Goal: Find contact information: Obtain details needed to contact an individual or organization

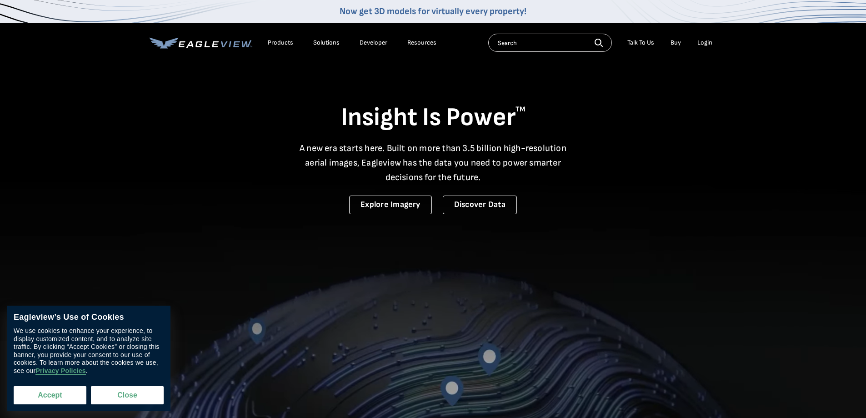
click at [50, 393] on button "Accept" at bounding box center [50, 395] width 73 height 18
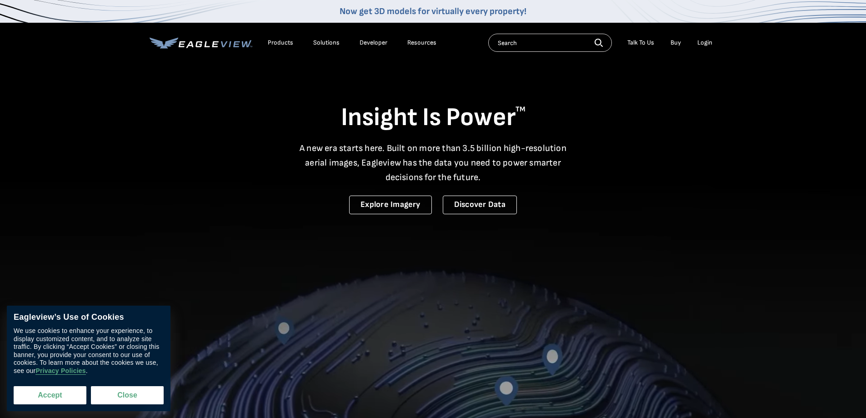
checkbox input "true"
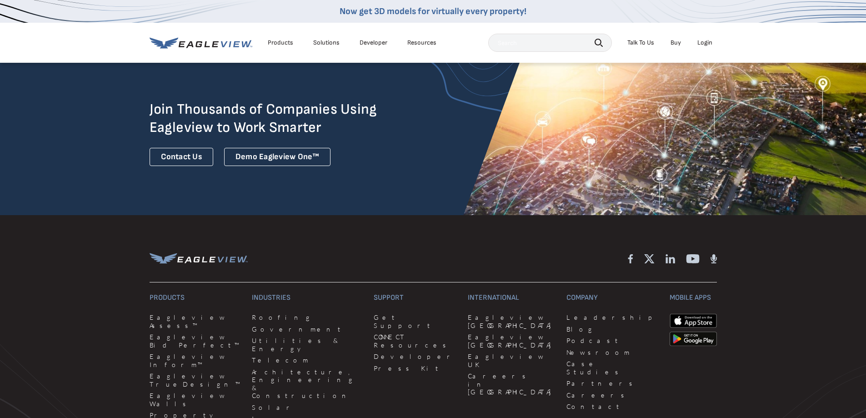
scroll to position [2454, 0]
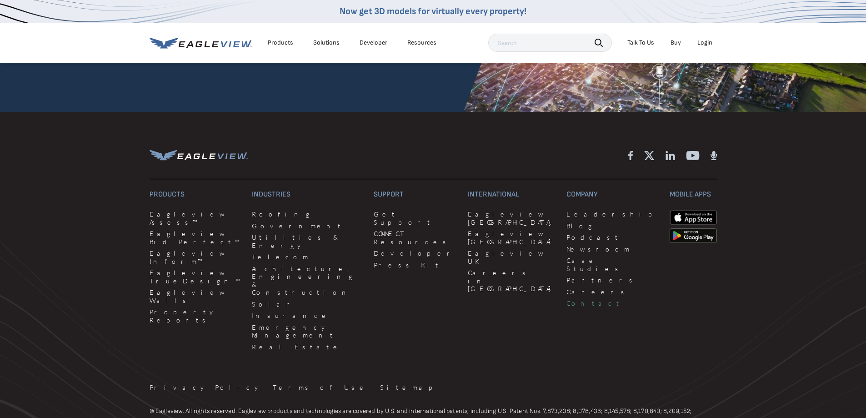
click at [566, 299] on link "Contact" at bounding box center [612, 303] width 92 height 8
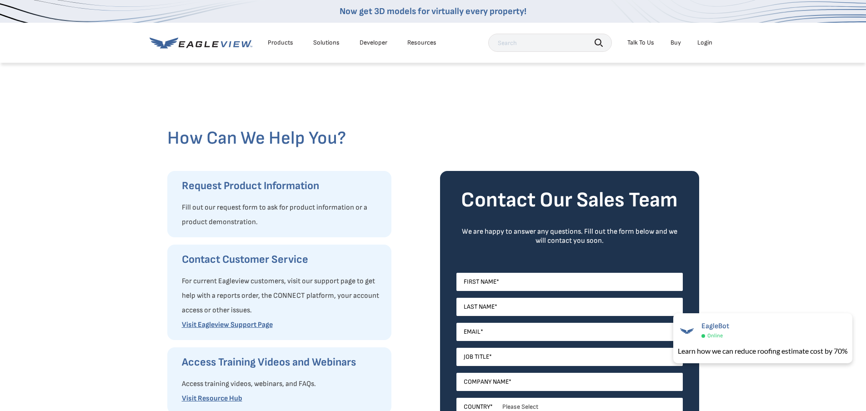
click at [410, 45] on div "Resources" at bounding box center [421, 43] width 29 height 8
